Goal: Task Accomplishment & Management: Manage account settings

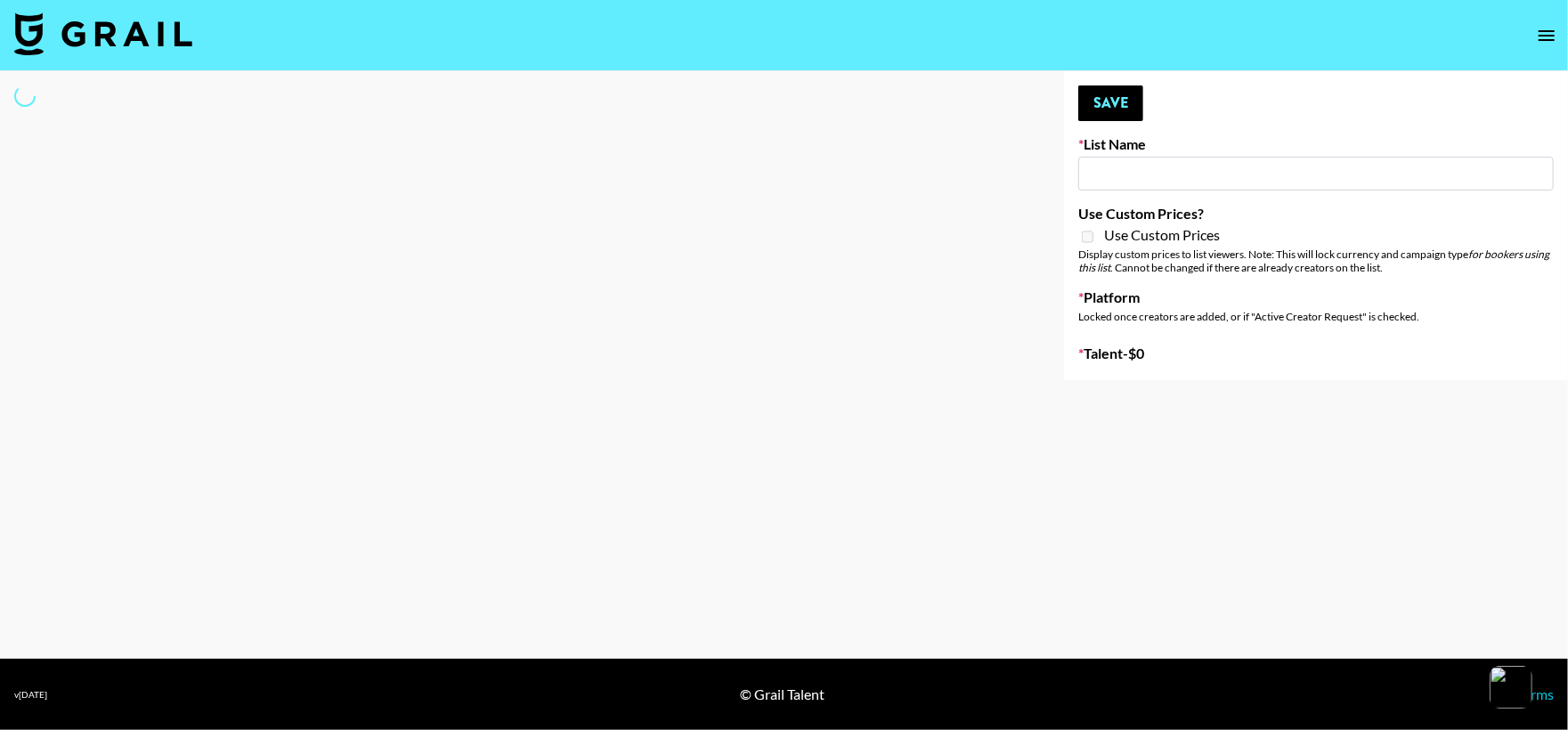
type input "Unreal Management List"
select select "Song"
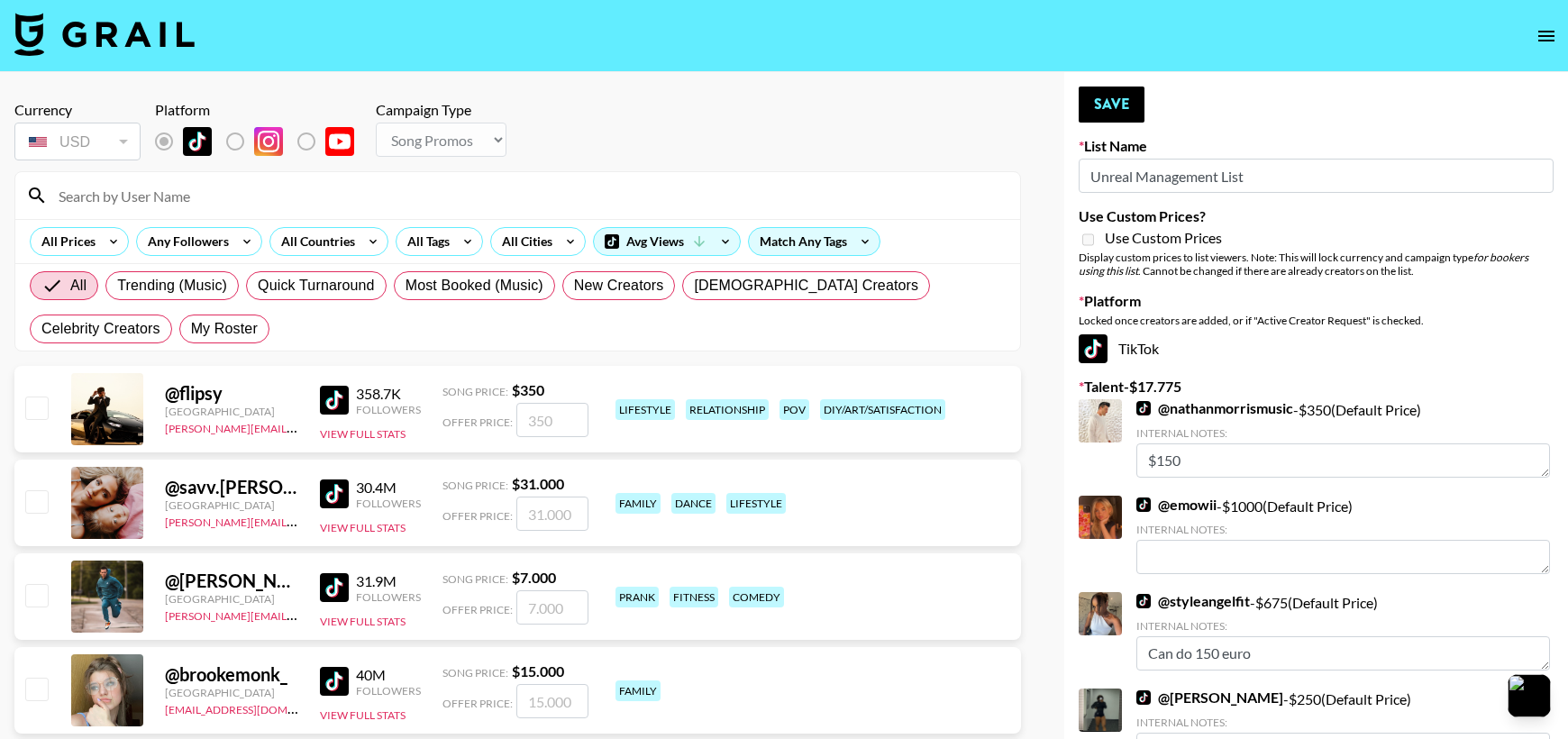
click at [416, 199] on input at bounding box center [528, 196] width 962 height 29
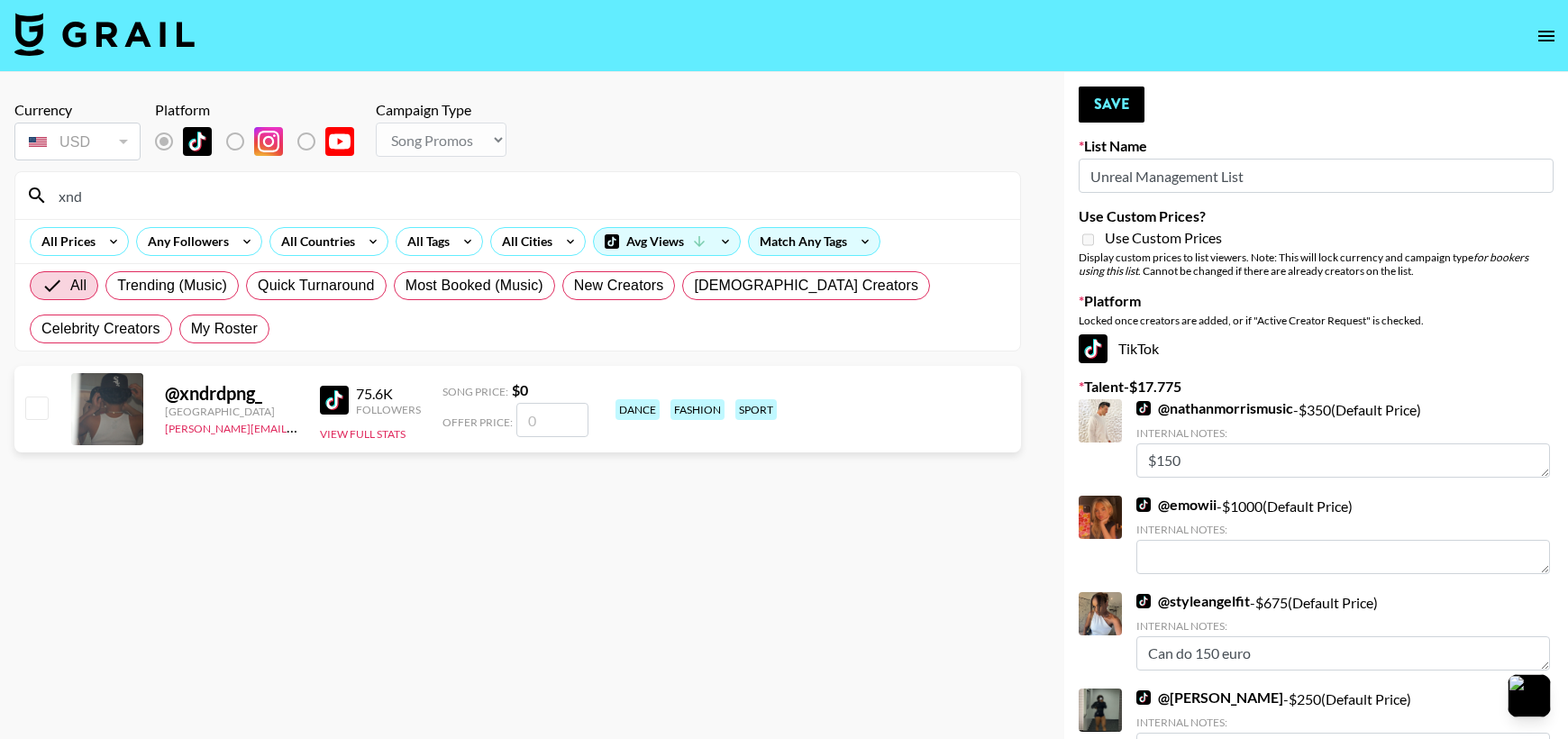
type input "xnd"
click at [566, 418] on input "number" at bounding box center [553, 419] width 72 height 34
type input "20"
checkbox input "true"
type input "2"
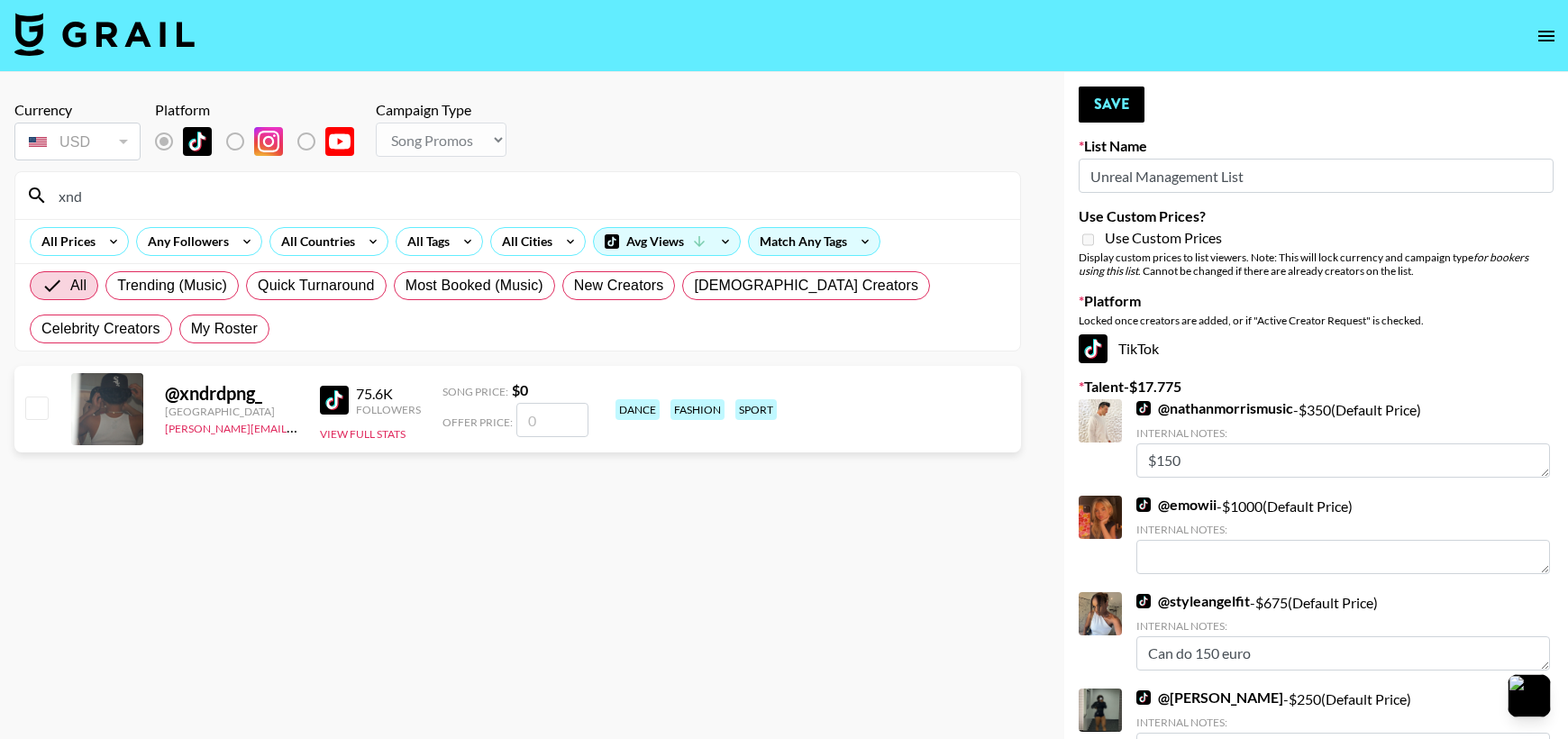
checkbox input "false"
type input "1"
checkbox input "true"
type input "150"
click at [1107, 114] on button "Save" at bounding box center [1112, 104] width 66 height 36
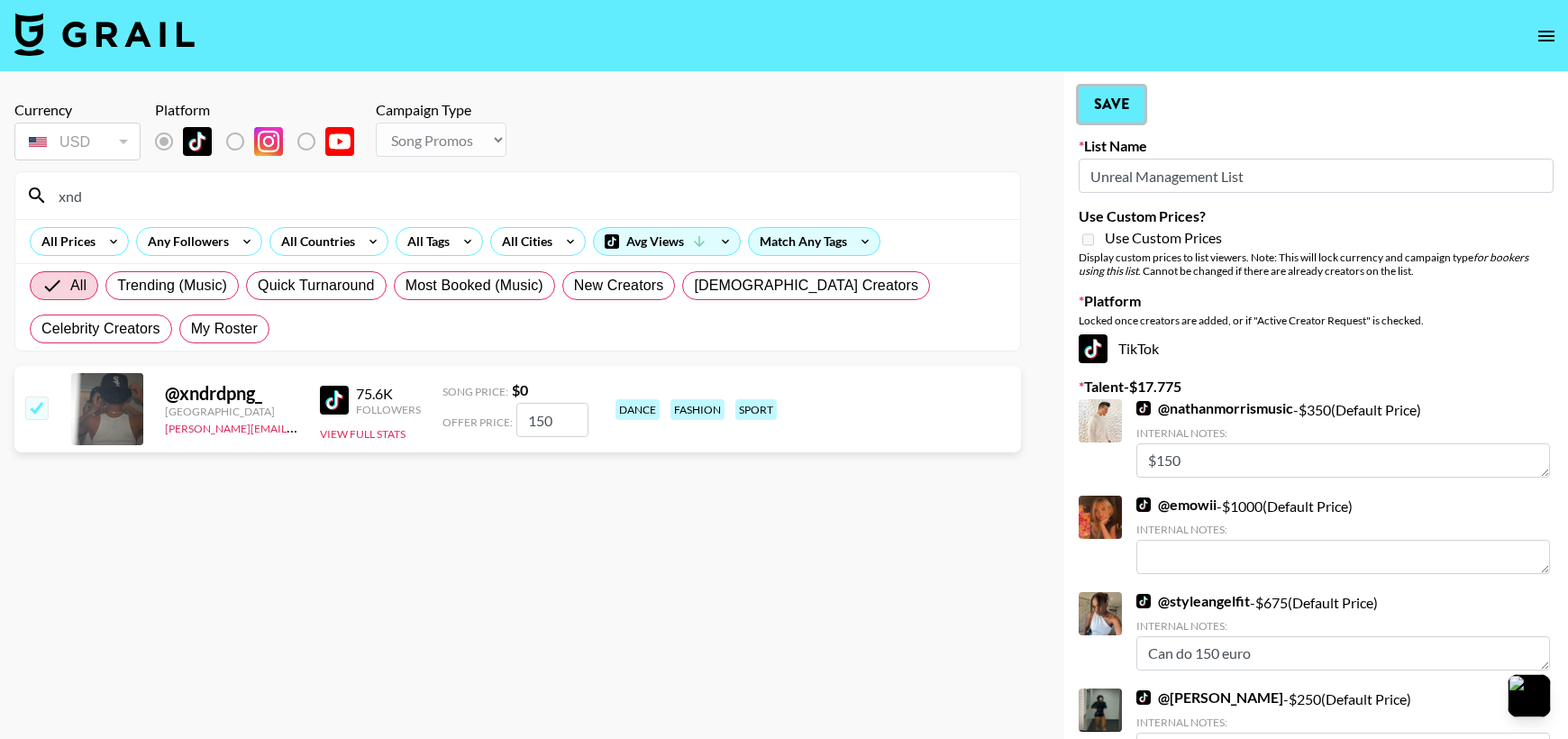
checkbox input "true"
